Goal: Task Accomplishment & Management: Use online tool/utility

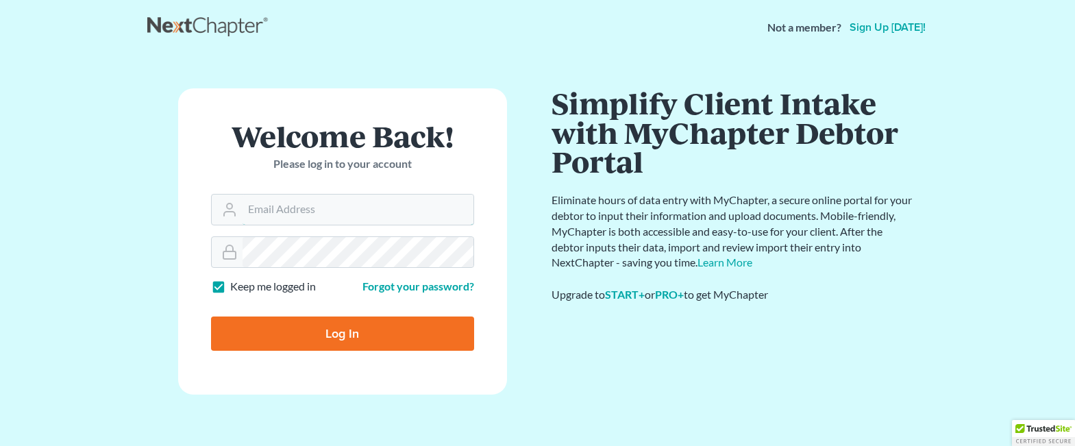
type input "whaworthjames"
click at [358, 334] on input "Log In" at bounding box center [342, 334] width 263 height 34
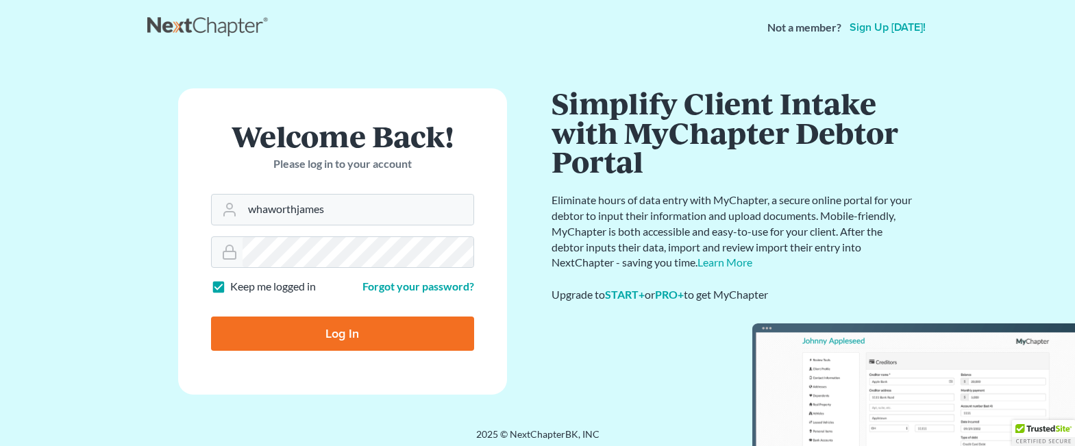
type input "Thinking..."
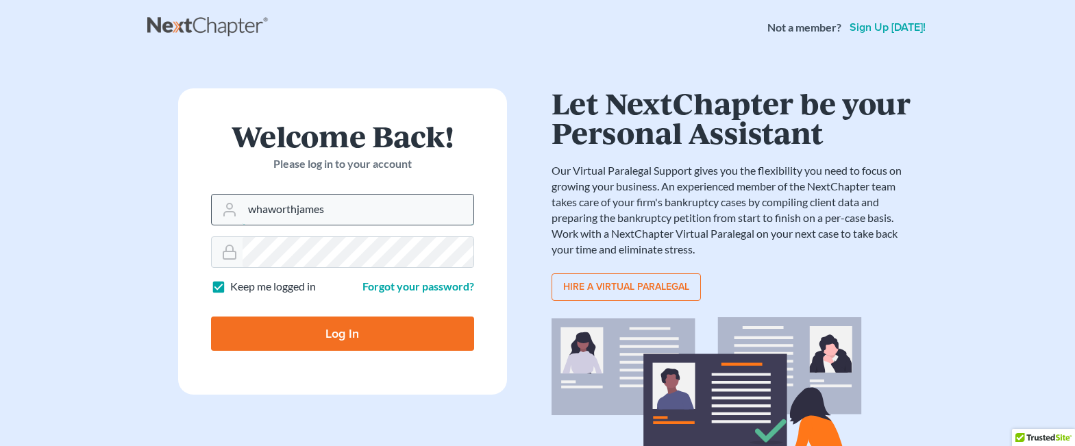
click at [324, 208] on input "whaworthjames" at bounding box center [358, 210] width 231 height 30
type input "[PERSON_NAME][EMAIL_ADDRESS][DOMAIN_NAME]"
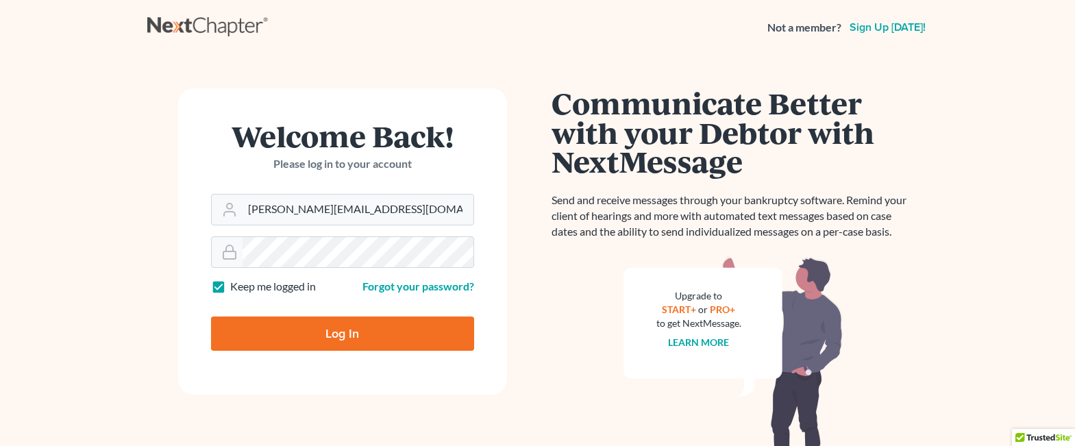
click at [369, 328] on input "Log In" at bounding box center [342, 334] width 263 height 34
type input "Thinking..."
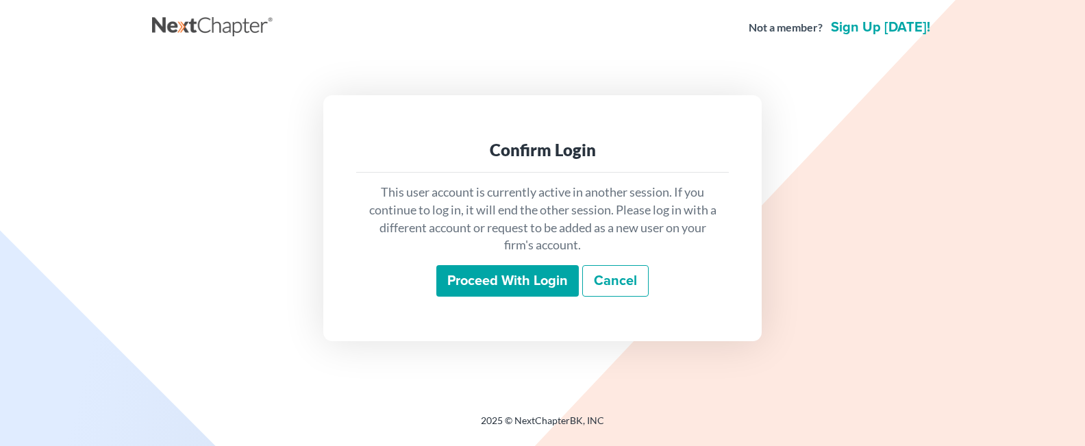
click at [514, 273] on input "Proceed with login" at bounding box center [507, 281] width 143 height 32
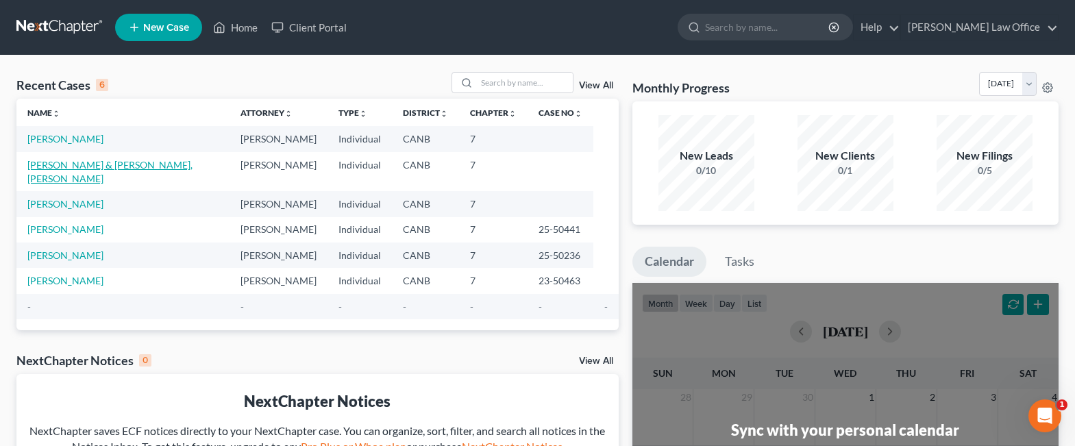
click at [155, 162] on link "[PERSON_NAME] & [PERSON_NAME], [PERSON_NAME]" at bounding box center [109, 171] width 165 height 25
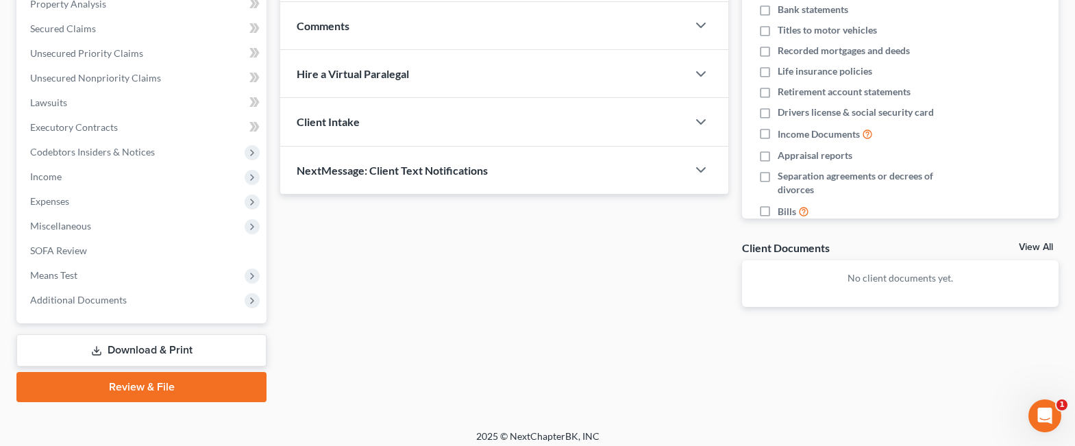
scroll to position [282, 0]
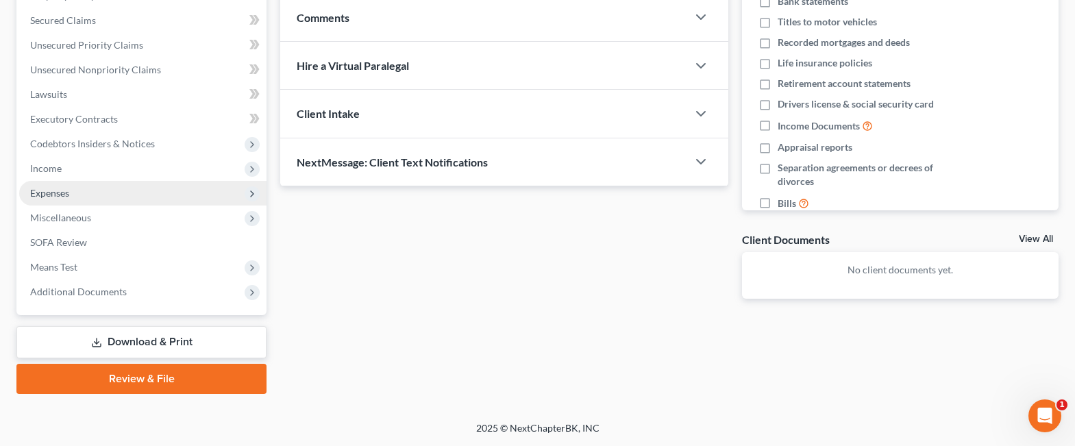
click at [63, 191] on span "Expenses" at bounding box center [49, 193] width 39 height 12
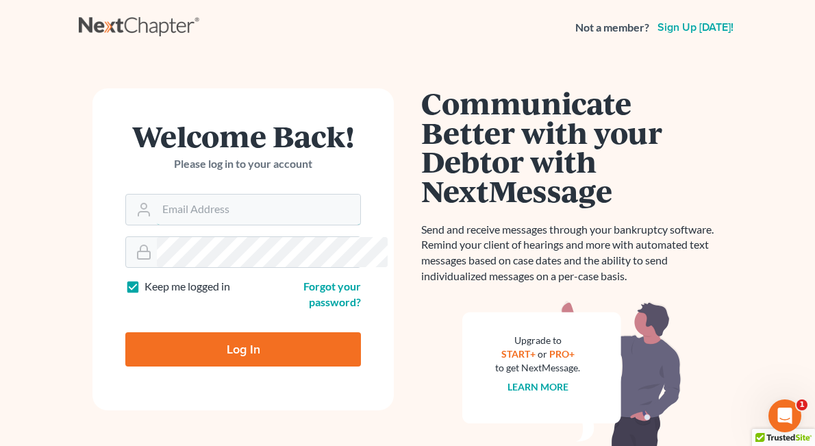
type input "jameshaworth@lawyer.com"
click at [208, 336] on input "Log In" at bounding box center [243, 349] width 236 height 34
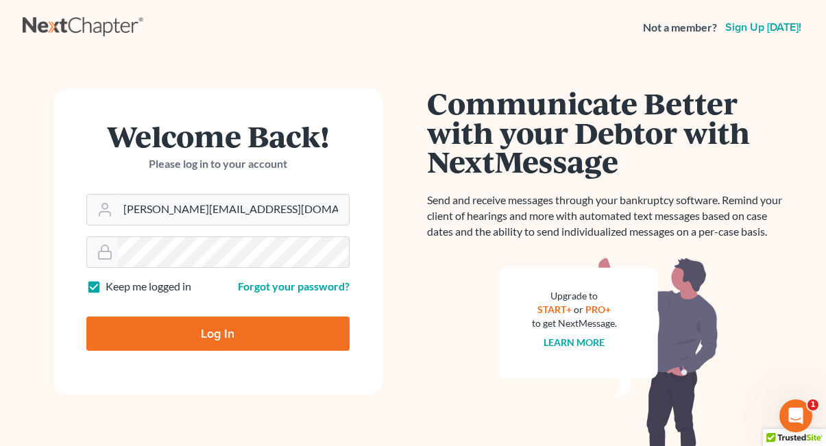
type input "Thinking..."
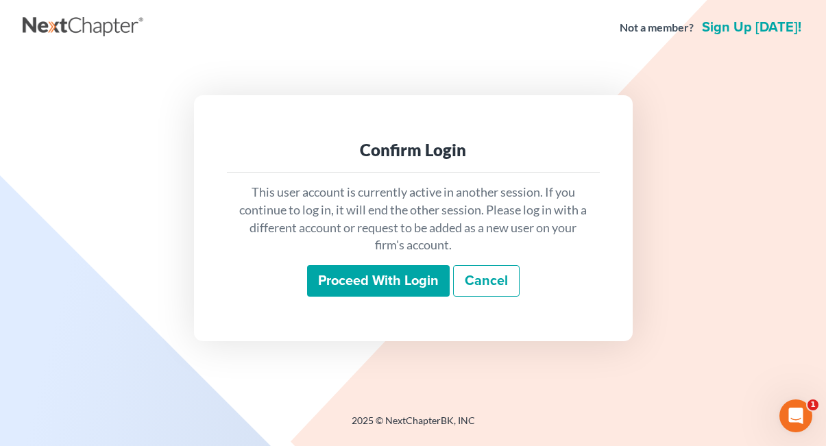
click at [412, 282] on input "Proceed with login" at bounding box center [378, 281] width 143 height 32
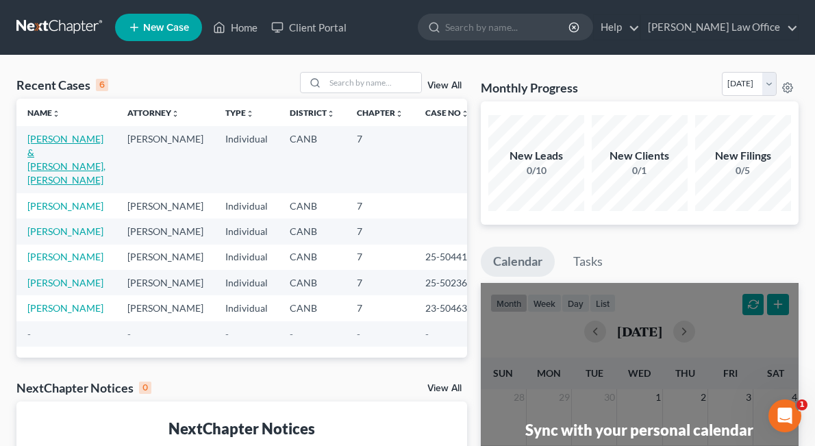
click at [47, 180] on link "[PERSON_NAME] & [PERSON_NAME], [PERSON_NAME]" at bounding box center [66, 159] width 78 height 53
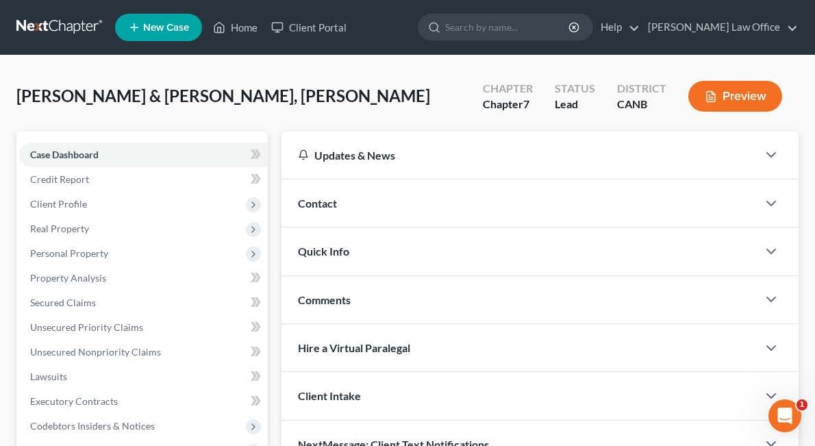
click at [726, 88] on button "Preview" at bounding box center [736, 96] width 94 height 31
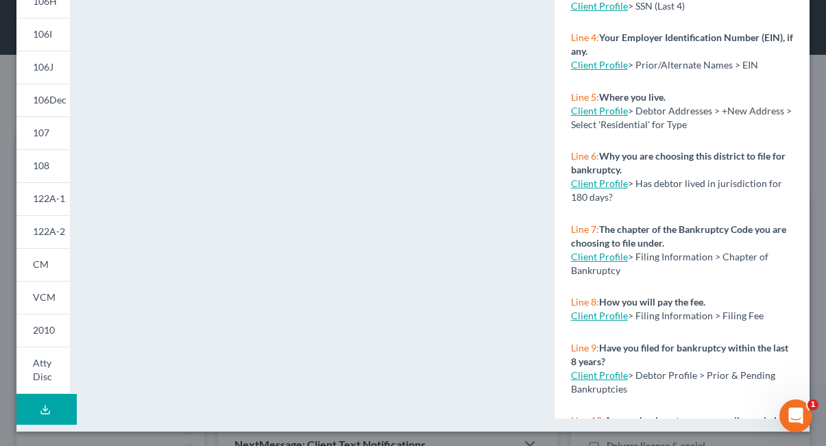
scroll to position [327, 0]
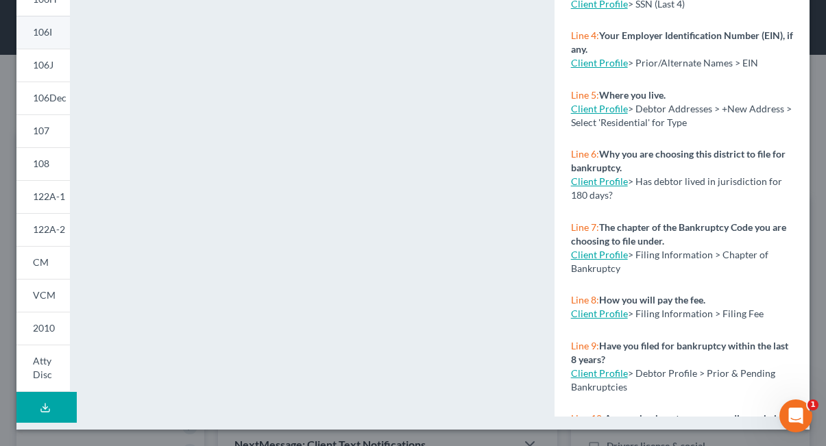
click at [49, 36] on span "106I" at bounding box center [42, 32] width 19 height 12
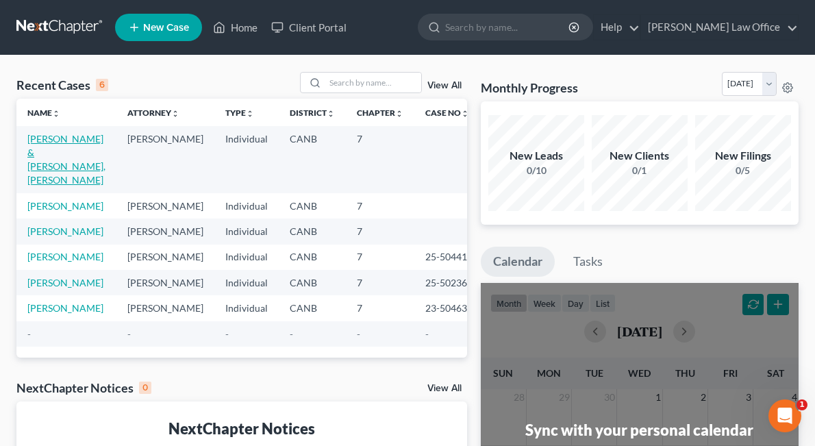
click at [63, 169] on link "[PERSON_NAME] & [PERSON_NAME], [PERSON_NAME]" at bounding box center [66, 159] width 78 height 53
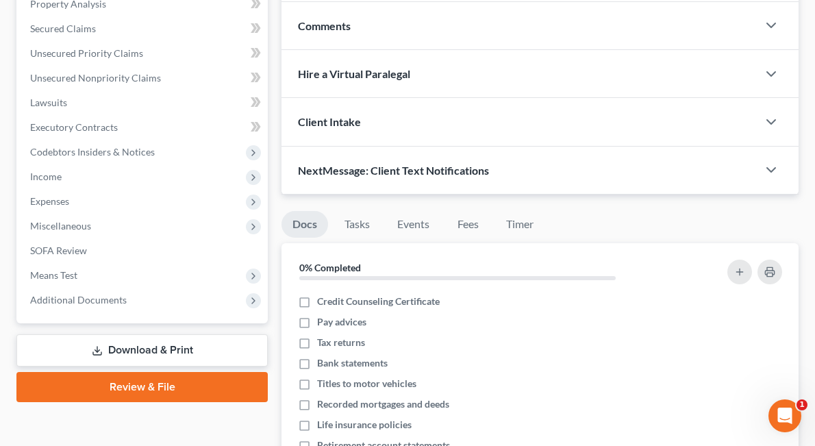
scroll to position [282, 0]
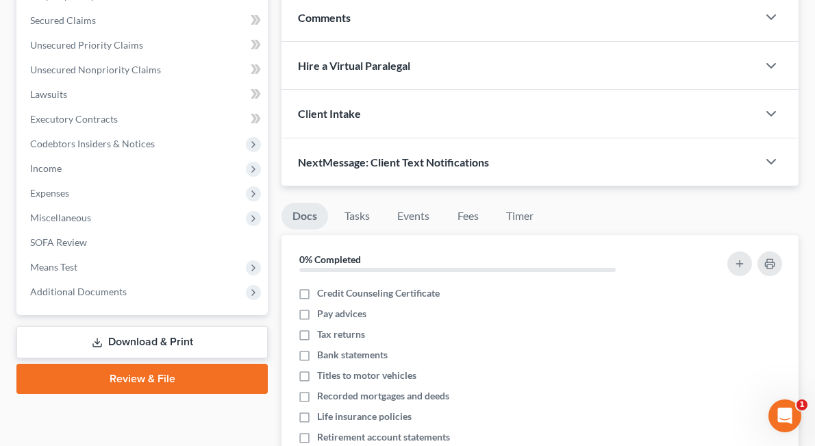
click at [103, 336] on link "Download & Print" at bounding box center [141, 342] width 251 height 32
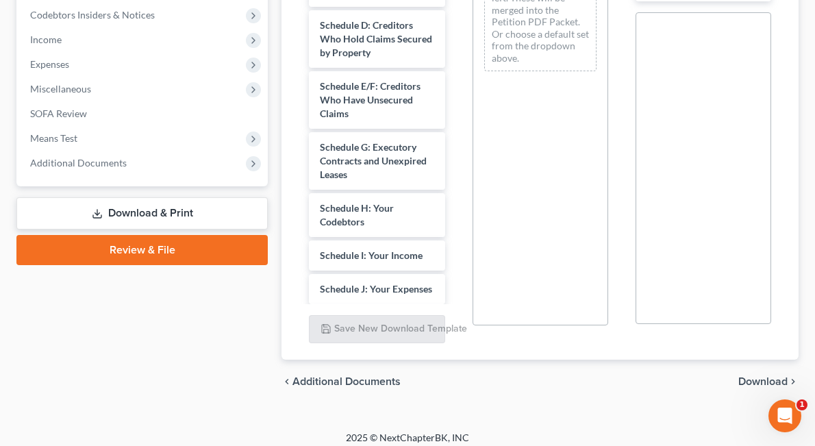
scroll to position [137, 0]
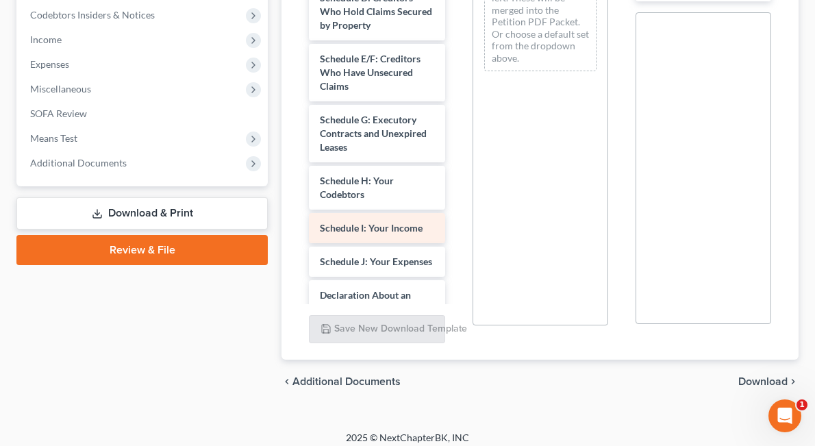
click at [325, 222] on span "Schedule I: Your Income" at bounding box center [371, 228] width 103 height 12
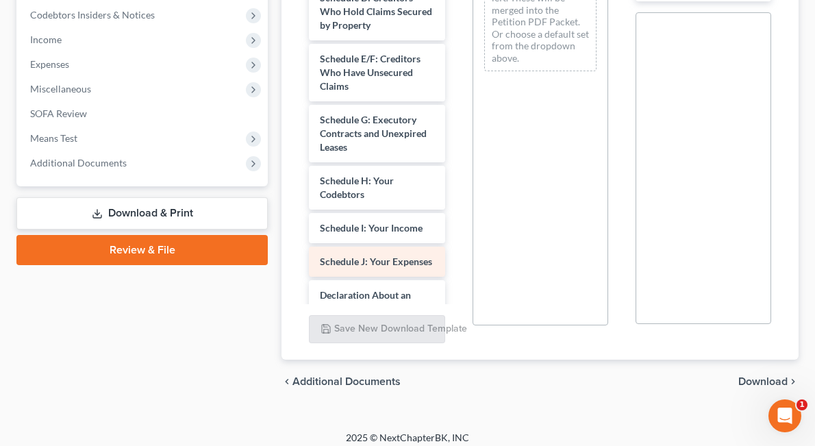
click at [320, 232] on div "Voluntary Petition for Individuals Filing for Bankruptcy Summary of Your Assets…" at bounding box center [377, 296] width 158 height 1004
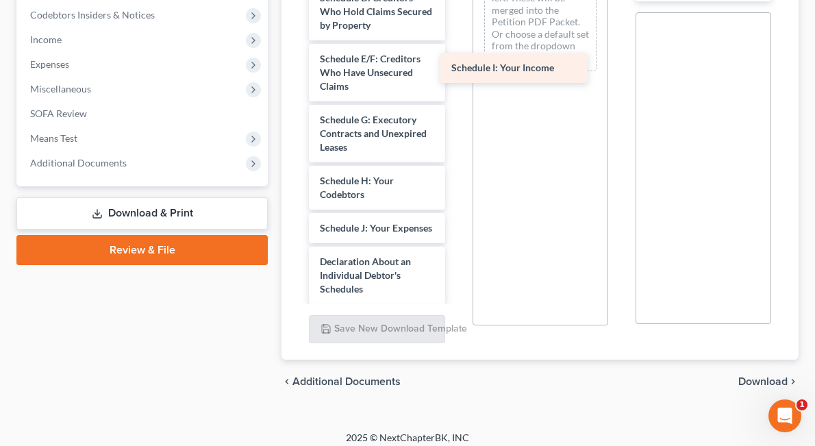
drag, startPoint x: 304, startPoint y: 205, endPoint x: 501, endPoint y: 72, distance: 237.9
click at [456, 72] on div "Schedule I: Your Income Voluntary Petition for Individuals Filing for Bankruptc…" at bounding box center [377, 279] width 158 height 971
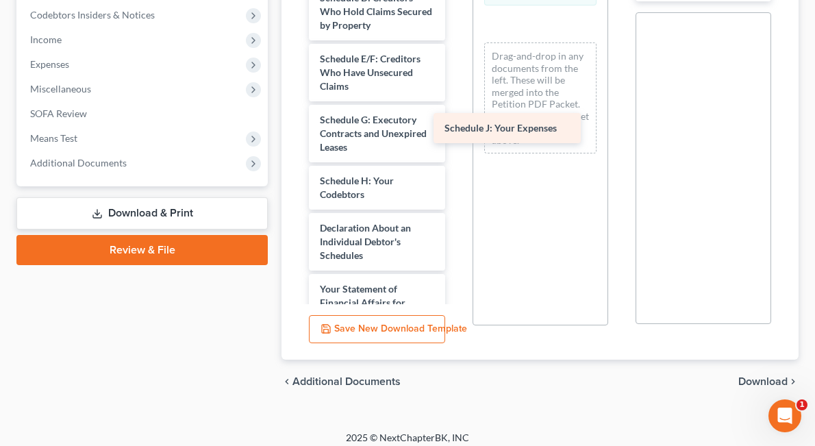
drag, startPoint x: 311, startPoint y: 206, endPoint x: 502, endPoint y: 134, distance: 203.8
click at [456, 134] on div "Schedule J: Your Expenses Voluntary Petition for Individuals Filing for Bankrup…" at bounding box center [377, 262] width 158 height 937
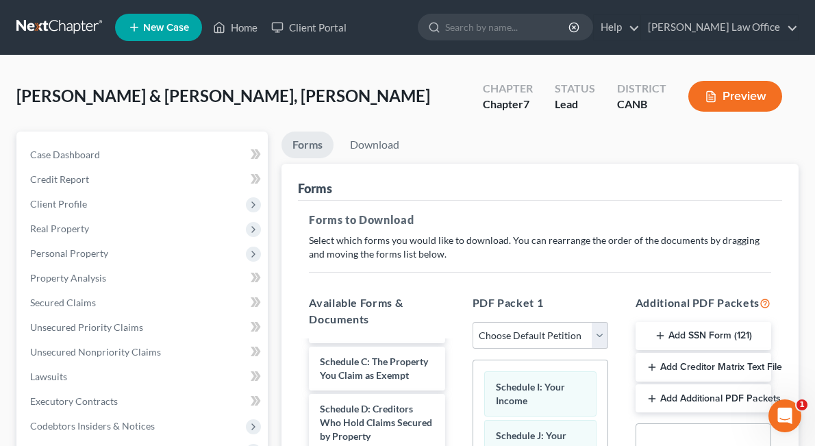
click at [732, 99] on button "Preview" at bounding box center [736, 96] width 94 height 31
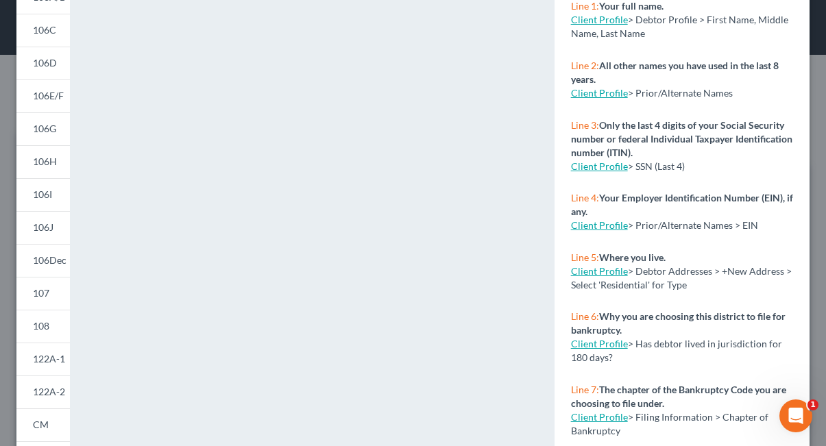
scroll to position [192, 0]
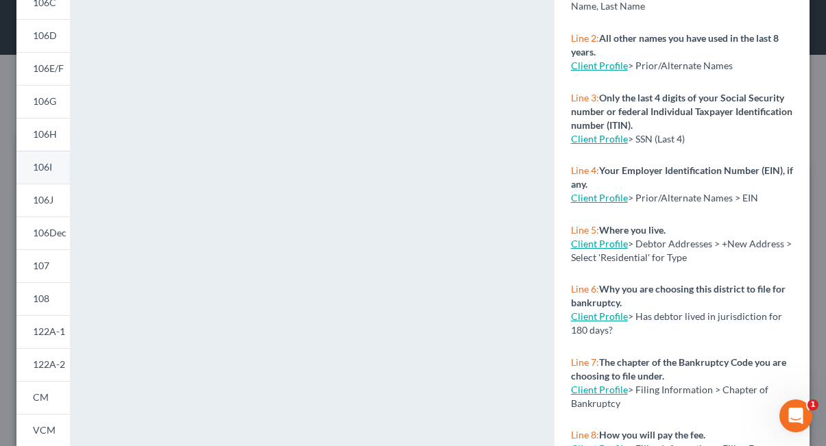
click at [58, 166] on link "106I" at bounding box center [42, 167] width 53 height 33
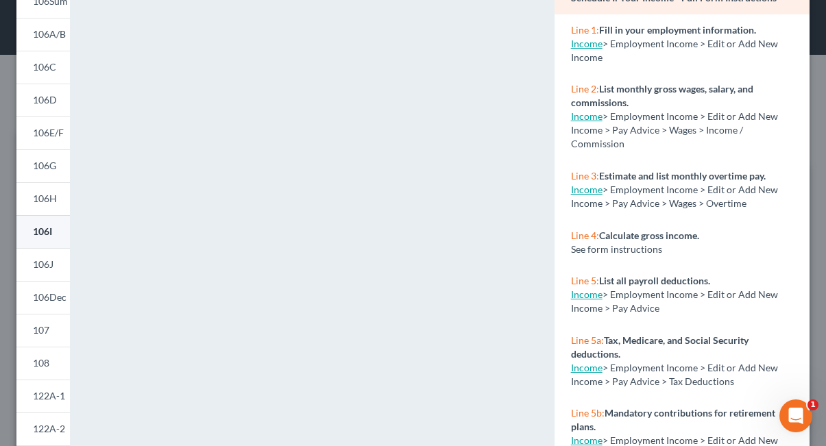
scroll to position [0, 0]
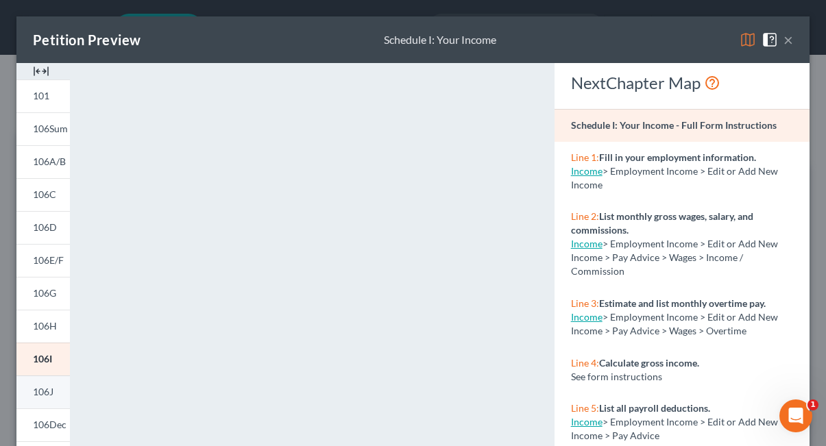
click at [51, 391] on span "106J" at bounding box center [43, 392] width 21 height 12
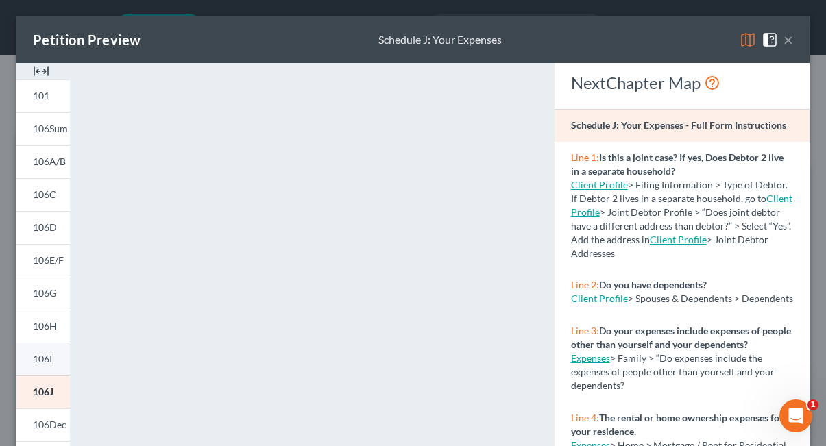
click at [47, 360] on span "106I" at bounding box center [42, 359] width 19 height 12
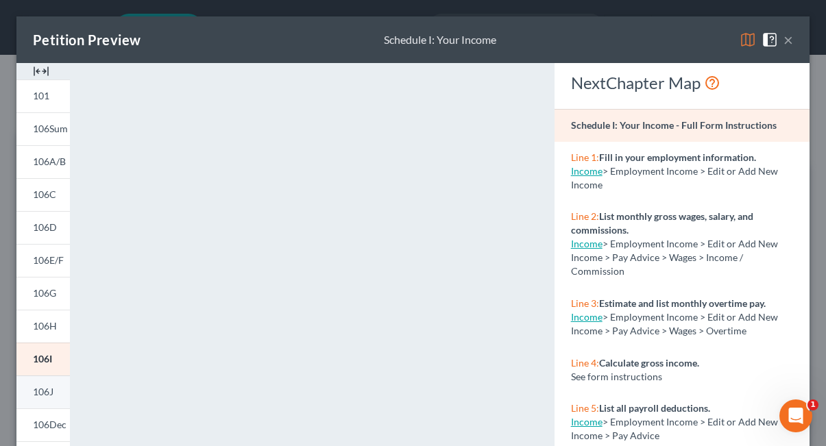
click at [49, 389] on span "106J" at bounding box center [43, 392] width 21 height 12
